Goal: Transaction & Acquisition: Book appointment/travel/reservation

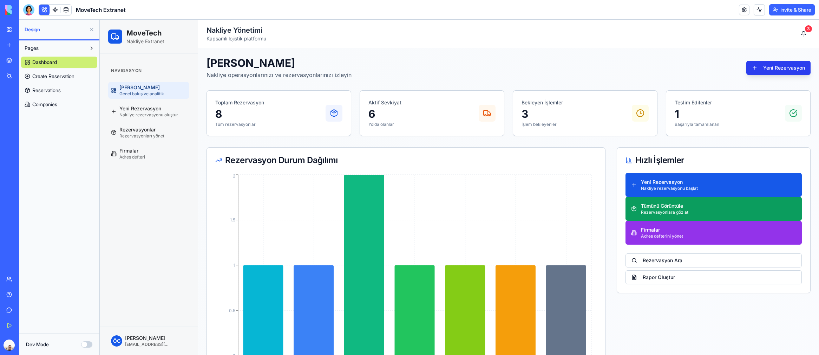
click at [771, 67] on button "Yeni Rezervasyon" at bounding box center [779, 68] width 64 height 14
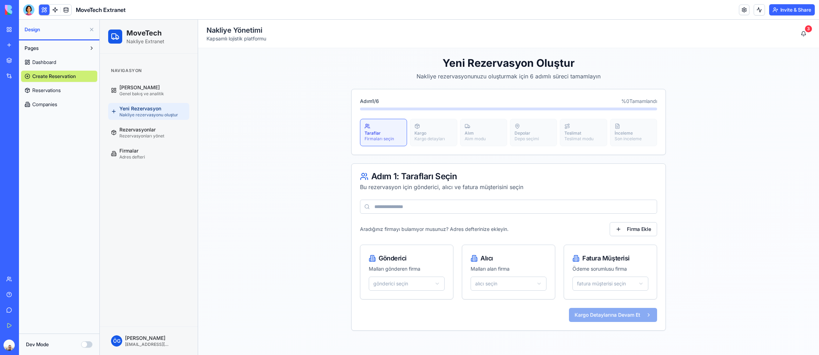
click at [486, 209] on input at bounding box center [508, 207] width 297 height 14
click at [439, 282] on html "MoveTech Nakliye Extranet Navigasyon Ana Sayfa Genel bakış ve analitik Yeni Rez…" at bounding box center [460, 187] width 720 height 335
click at [518, 286] on html "MoveTech Nakliye Extranet Navigasyon Ana Sayfa Genel bakış ve analitik Yeni Rez…" at bounding box center [460, 187] width 720 height 335
click at [519, 286] on html "MoveTech Nakliye Extranet Navigasyon Ana Sayfa Genel bakış ve analitik Yeni Rez…" at bounding box center [460, 187] width 720 height 335
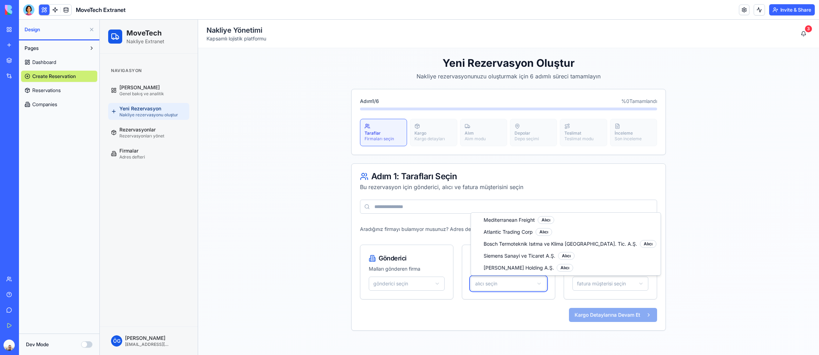
click at [774, 240] on html "MoveTech Nakliye Extranet Navigasyon Ana Sayfa Genel bakış ve analitik Yeni Rez…" at bounding box center [460, 187] width 720 height 335
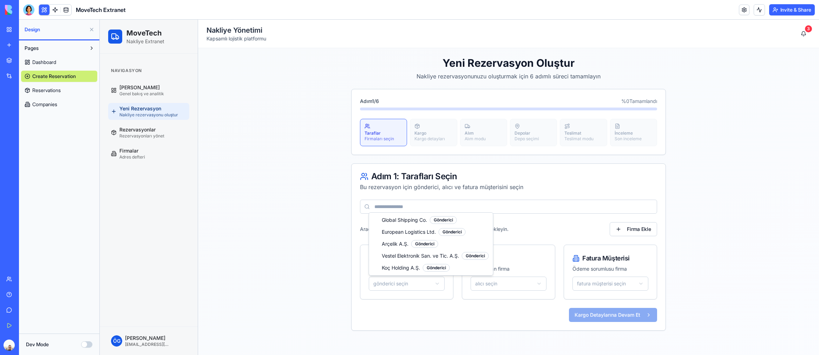
click at [425, 281] on html "MoveTech Nakliye Extranet Navigasyon Ana Sayfa Genel bakış ve analitik Yeni Rez…" at bounding box center [460, 187] width 720 height 335
click at [520, 285] on html "MoveTech Nakliye Extranet Navigasyon Ana Sayfa Genel bakış ve analitik Yeni Rez…" at bounding box center [460, 187] width 720 height 335
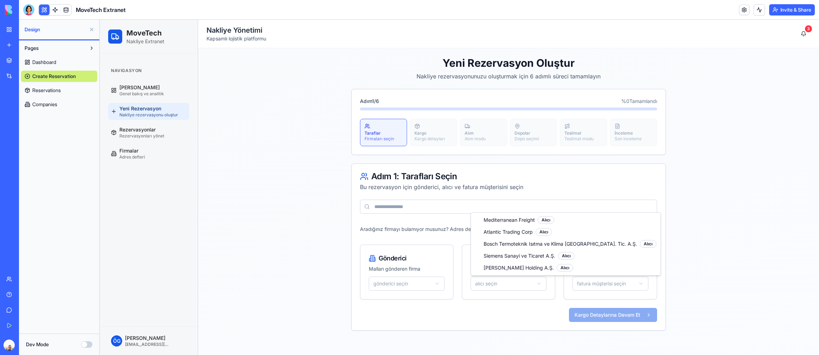
click at [520, 285] on html "MoveTech Nakliye Extranet Navigasyon Ana Sayfa Genel bakış ve analitik Yeni Rez…" at bounding box center [460, 187] width 720 height 335
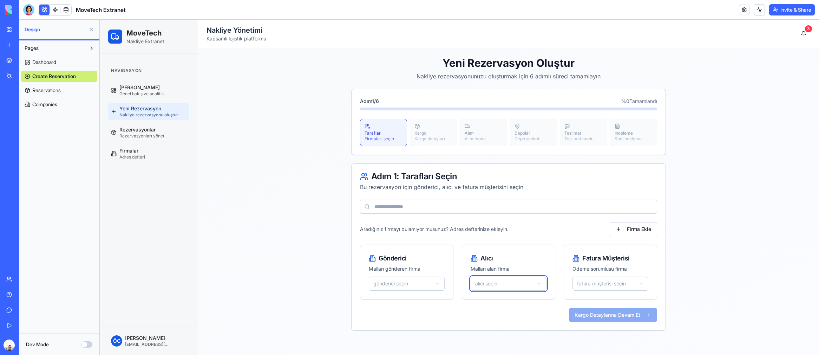
click at [320, 215] on html "MoveTech Nakliye Extranet Navigasyon Ana Sayfa Genel bakış ve analitik Yeni Rez…" at bounding box center [460, 187] width 720 height 335
click at [140, 130] on span "Rezervasyonlar" at bounding box center [137, 129] width 36 height 7
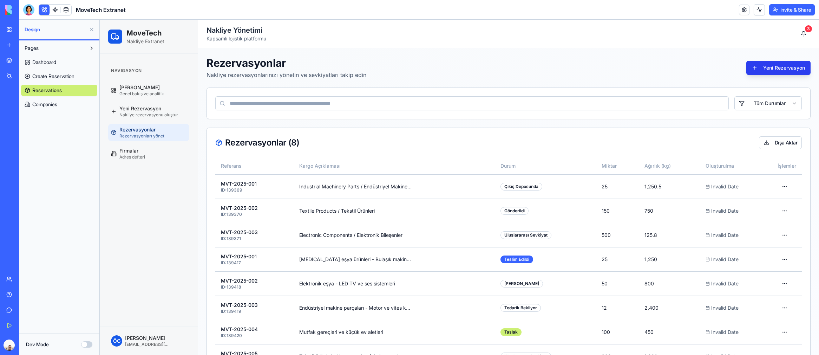
click at [769, 72] on button "Yeni Rezervasyon" at bounding box center [779, 68] width 64 height 14
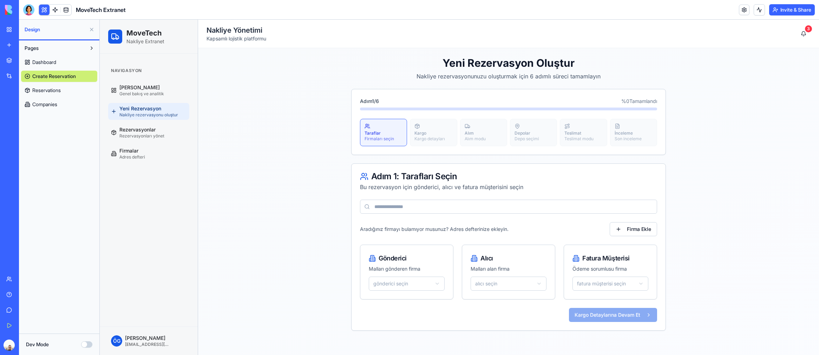
click at [412, 206] on input at bounding box center [508, 207] width 297 height 14
click at [381, 267] on p "Malları gönderen firma" at bounding box center [407, 268] width 76 height 7
click at [399, 282] on html "MoveTech Nakliye Extranet Navigasyon Ana Sayfa Genel bakış ve analitik Yeni Rez…" at bounding box center [460, 187] width 720 height 335
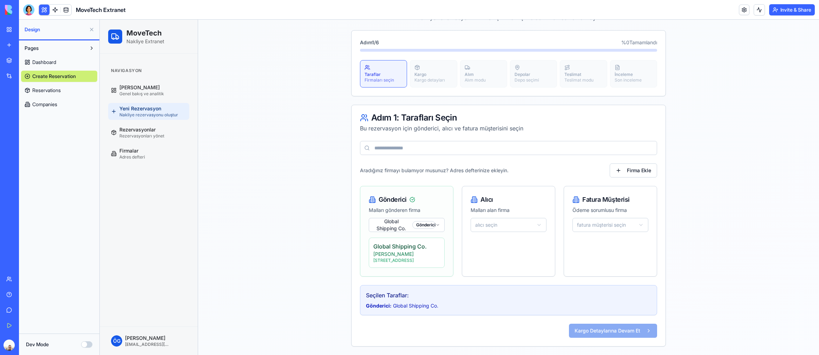
scroll to position [63, 0]
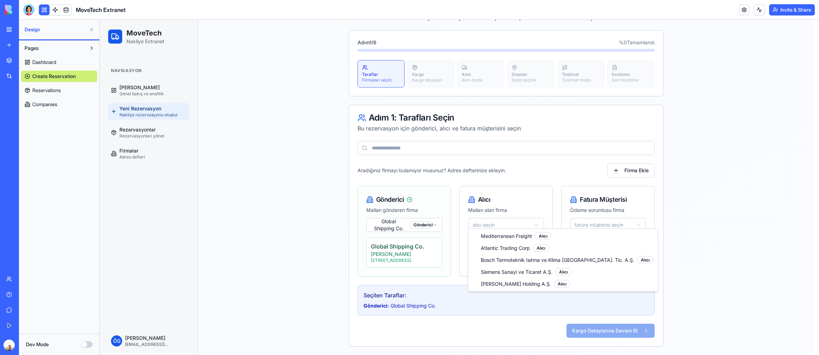
click at [521, 222] on html "MoveTech Nakliye Extranet Navigasyon Ana Sayfa Genel bakış ve analitik Yeni Rez…" at bounding box center [460, 158] width 720 height 394
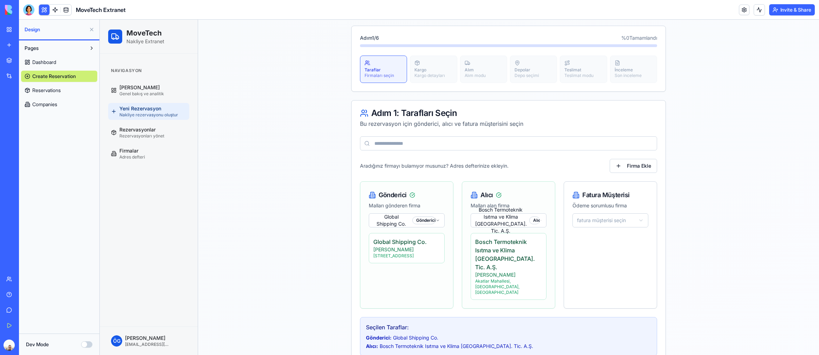
click at [616, 219] on html "MoveTech Nakliye Extranet Navigasyon Ana Sayfa Genel bakış ve analitik Yeni Rez…" at bounding box center [460, 175] width 720 height 439
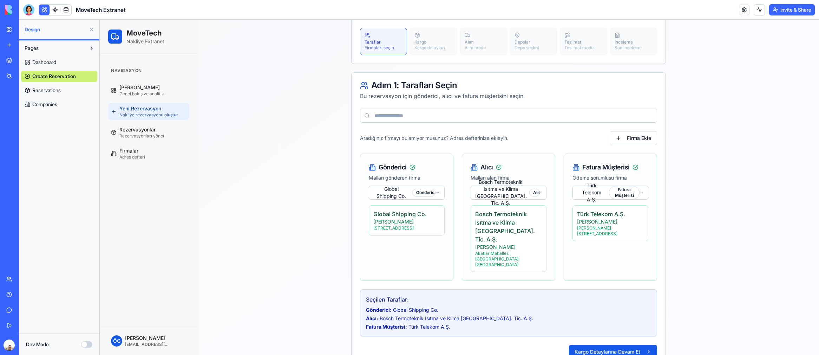
scroll to position [97, 0]
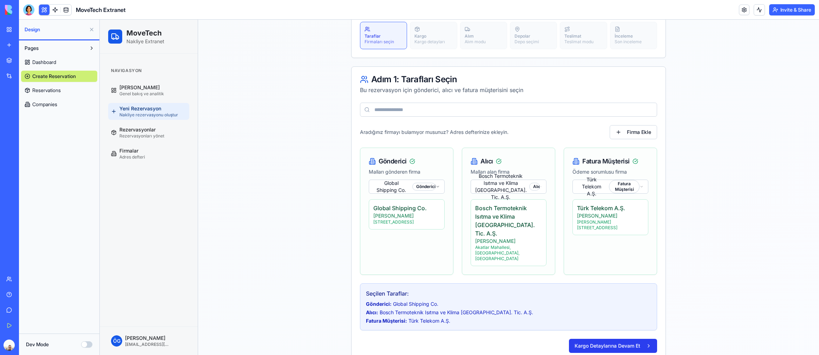
click at [623, 339] on button "Kargo Detaylarına Devam Et" at bounding box center [613, 346] width 88 height 14
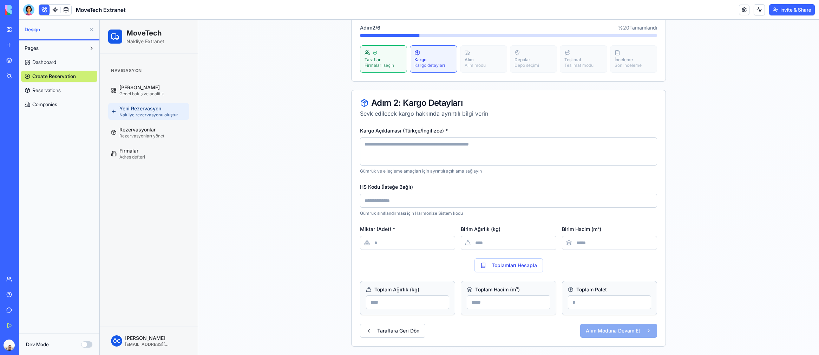
scroll to position [73, 0]
click at [417, 151] on textarea "Kargo Açıklaması (Türkçe/İngilizce) *" at bounding box center [508, 152] width 297 height 28
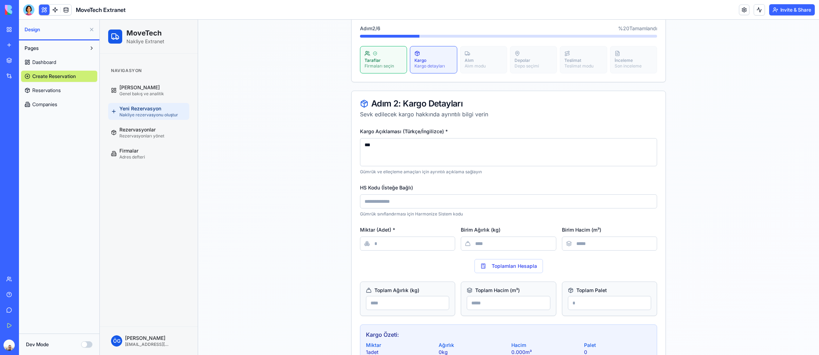
type textarea "***"
click at [423, 201] on input "HS Kodu (İsteğe Bağlı)" at bounding box center [508, 201] width 297 height 14
type input "****"
click at [491, 244] on input "Birim Ağırlık (kg)" at bounding box center [508, 243] width 95 height 14
click at [492, 243] on input "Birim Ağırlık (kg)" at bounding box center [508, 243] width 95 height 14
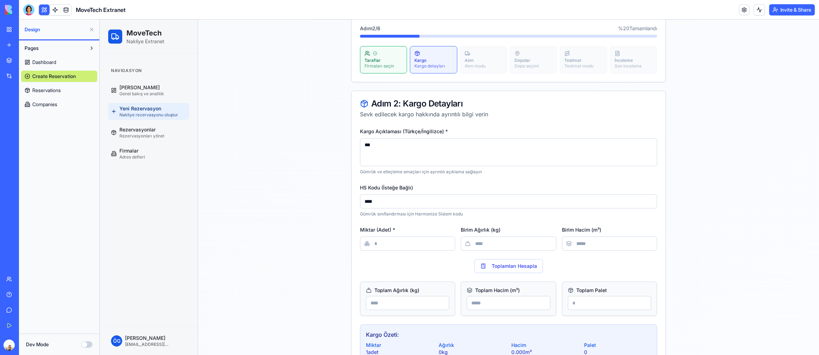
type input "***"
click at [585, 242] on input "Birim Hacim (m³)" at bounding box center [609, 243] width 95 height 14
type input "*"
click at [517, 265] on button "Toplamları Hesapla" at bounding box center [509, 266] width 69 height 14
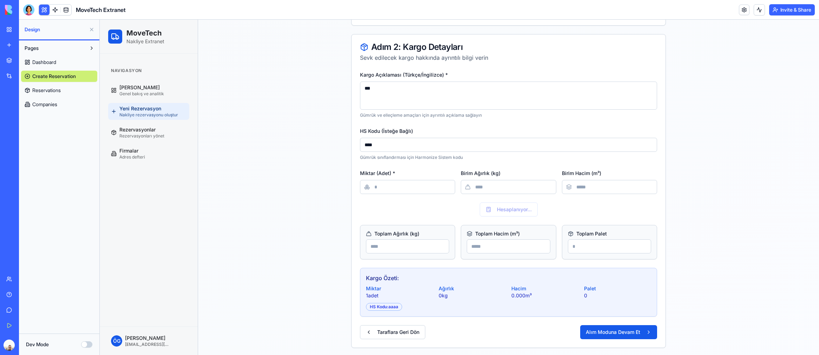
scroll to position [129, 0]
click at [433, 246] on input "number" at bounding box center [407, 246] width 83 height 14
type input "***"
click at [495, 247] on input "number" at bounding box center [508, 246] width 83 height 14
type input "*"
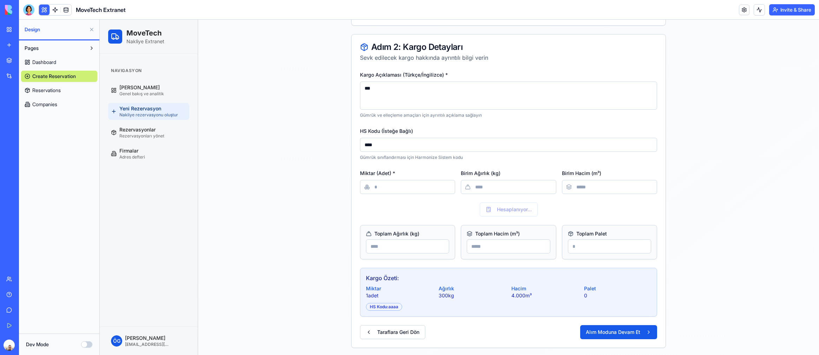
click at [595, 248] on input "number" at bounding box center [609, 246] width 83 height 14
click at [596, 248] on input "number" at bounding box center [609, 246] width 83 height 14
type input "*"
click at [623, 333] on button "Alım Moduna Devam Et" at bounding box center [618, 332] width 77 height 14
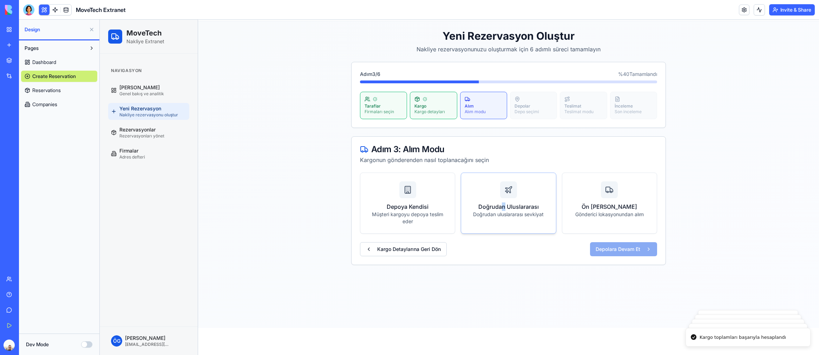
click at [501, 200] on div "Doğrudan Uluslararası Doğrudan uluslararası sevkiyat" at bounding box center [509, 199] width 78 height 37
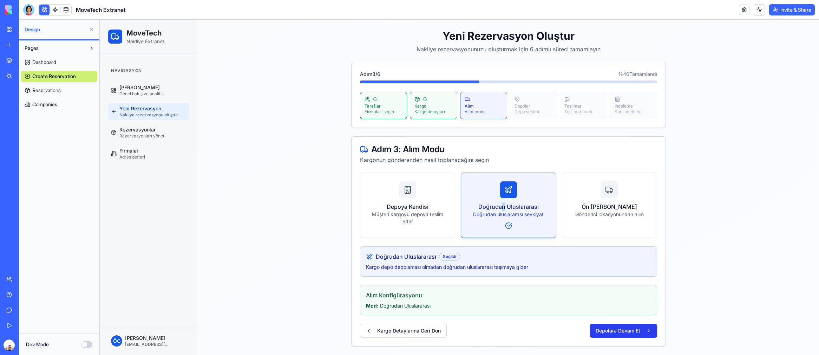
click at [616, 331] on button "Depolara Devam Et" at bounding box center [623, 331] width 67 height 14
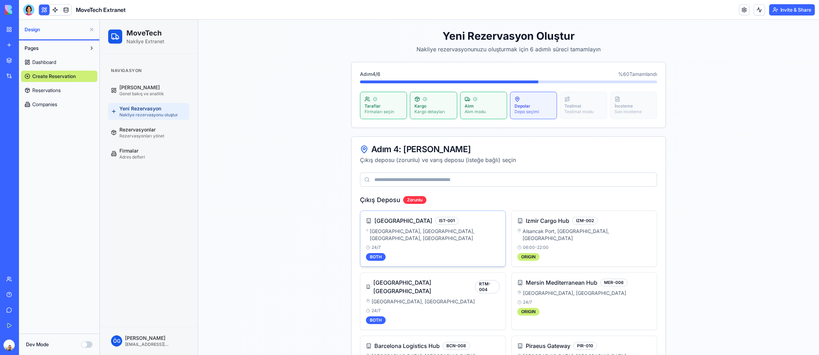
click at [488, 232] on div "[GEOGRAPHIC_DATA], [GEOGRAPHIC_DATA], [GEOGRAPHIC_DATA], [GEOGRAPHIC_DATA]" at bounding box center [433, 235] width 134 height 14
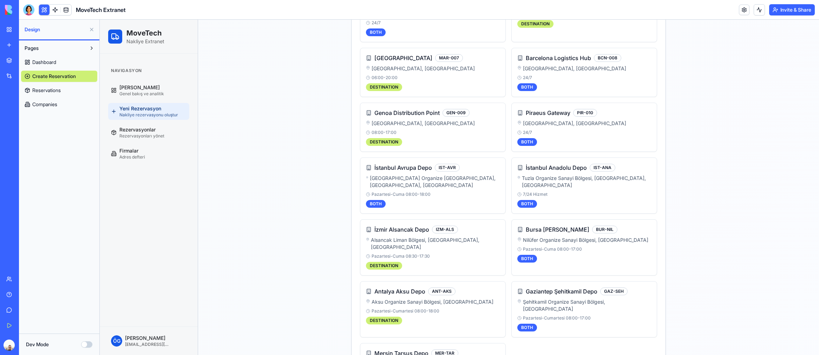
scroll to position [815, 0]
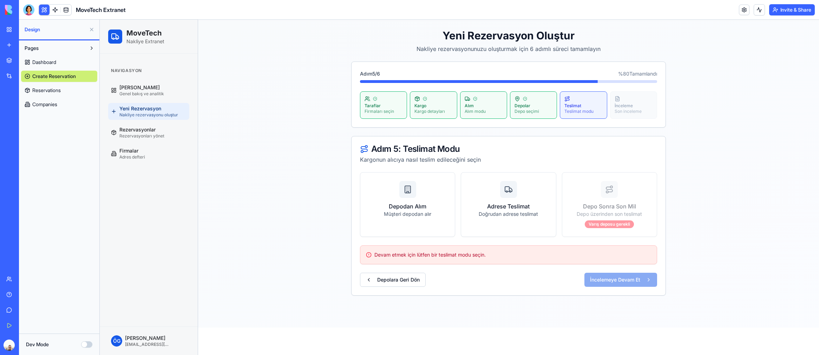
scroll to position [27, 0]
click at [509, 190] on icon at bounding box center [509, 190] width 8 height 8
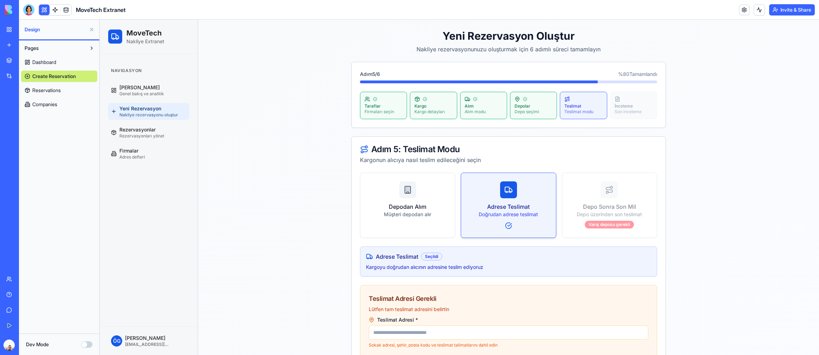
scroll to position [133, 0]
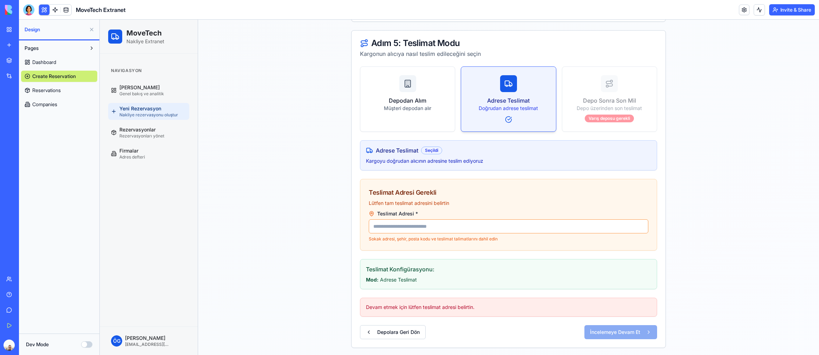
click at [476, 226] on input "Teslimat Adresi *" at bounding box center [509, 226] width 280 height 14
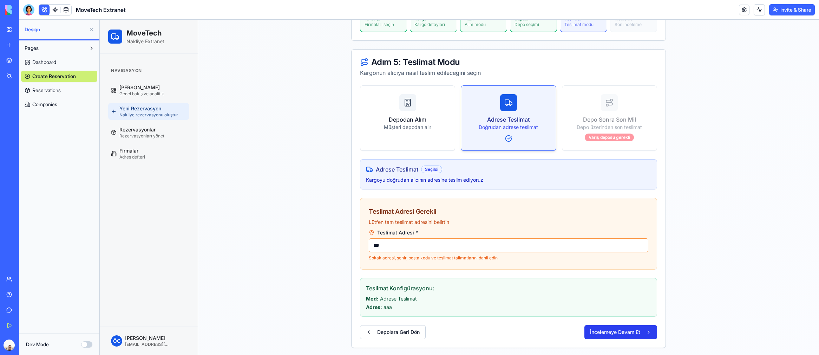
type input "***"
click at [609, 327] on button "İncelemeye Devam Et" at bounding box center [621, 332] width 73 height 14
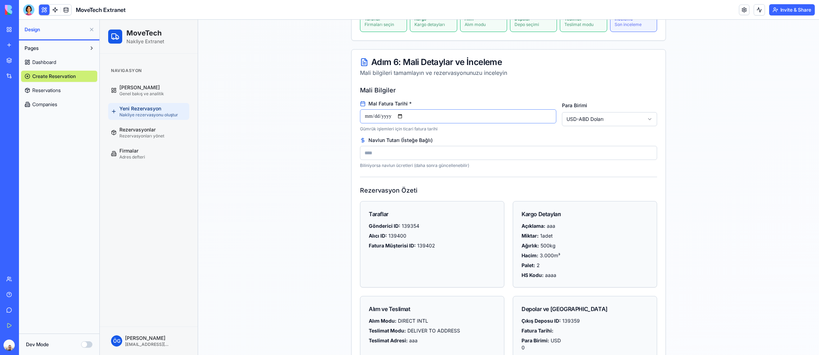
click at [377, 115] on input "Mal Fatura Tarihi *" at bounding box center [458, 116] width 196 height 14
click at [401, 116] on input "Mal Fatura Tarihi *" at bounding box center [458, 116] width 196 height 14
type input "**********"
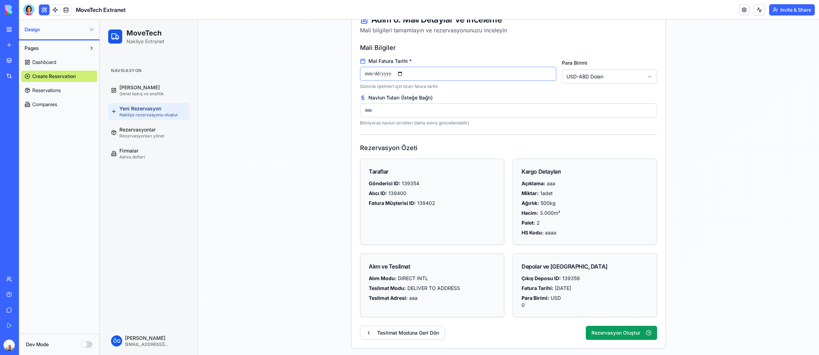
scroll to position [158, 0]
click at [620, 329] on button "Rezervasyon Oluştur" at bounding box center [621, 332] width 71 height 14
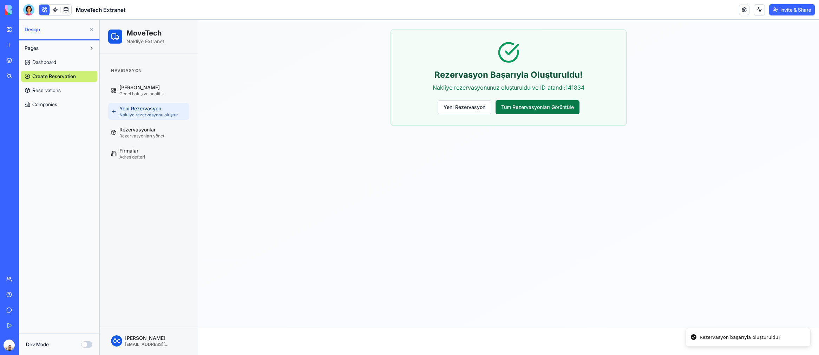
click at [544, 108] on button "Tüm Rezervasyonları Görüntüle" at bounding box center [538, 107] width 84 height 14
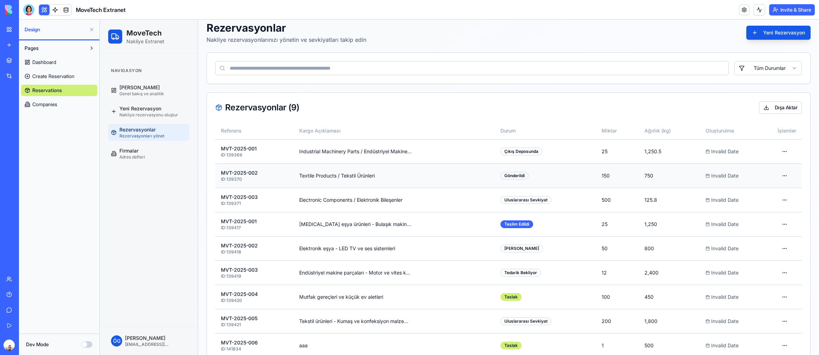
scroll to position [53, 0]
